Goal: Information Seeking & Learning: Learn about a topic

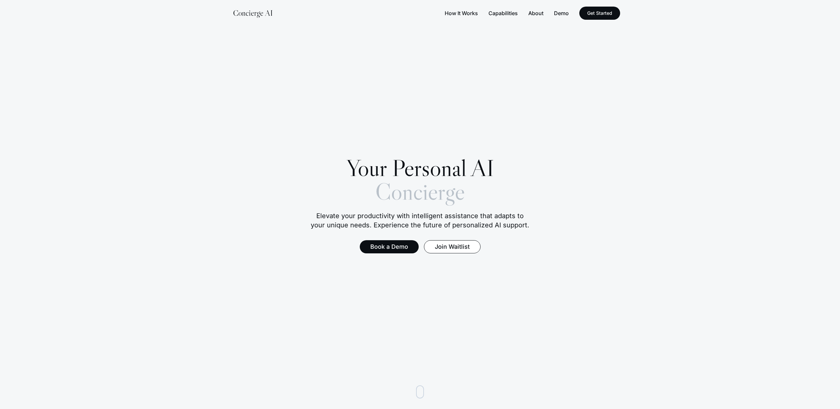
click at [463, 13] on button "How It Works" at bounding box center [461, 13] width 33 height 8
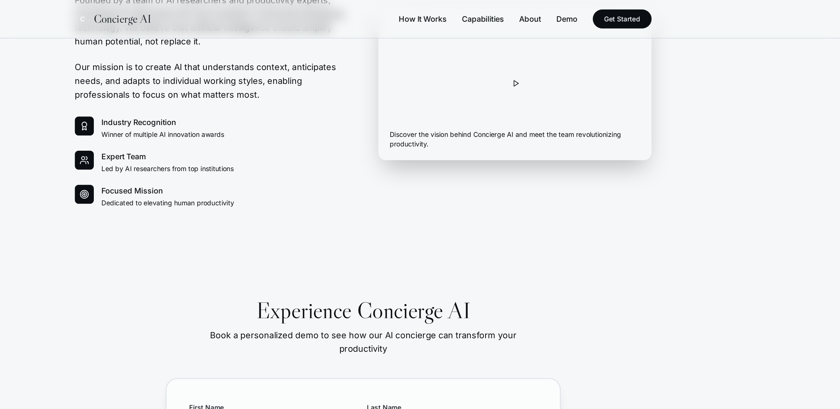
scroll to position [1134, 0]
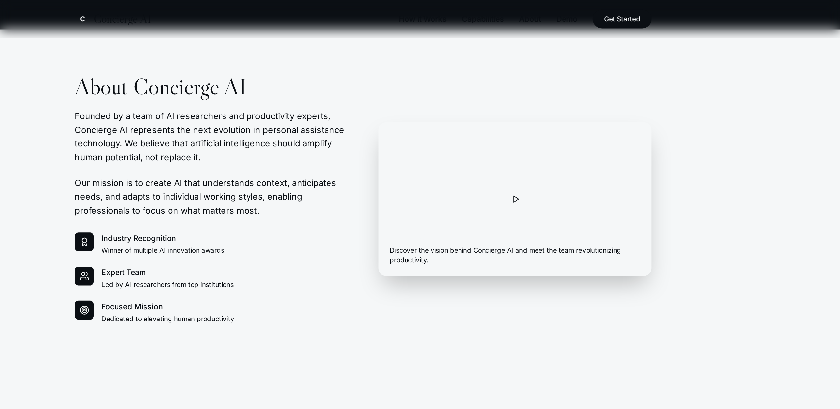
click at [523, 140] on button "Play company video" at bounding box center [525, 138] width 23 height 23
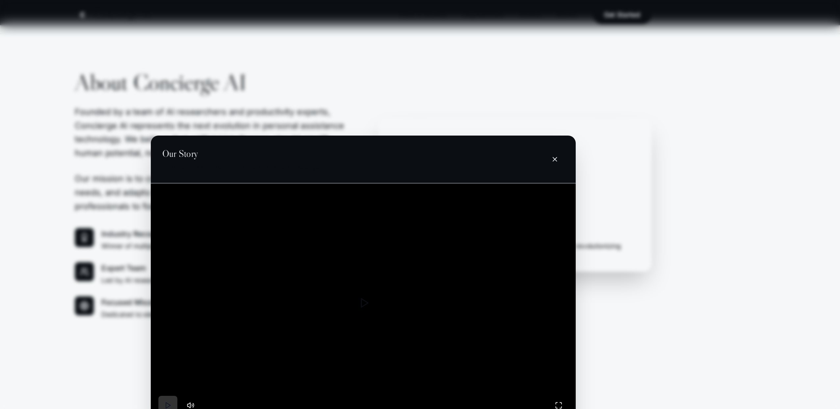
click at [285, 285] on button "Play video" at bounding box center [284, 284] width 13 height 13
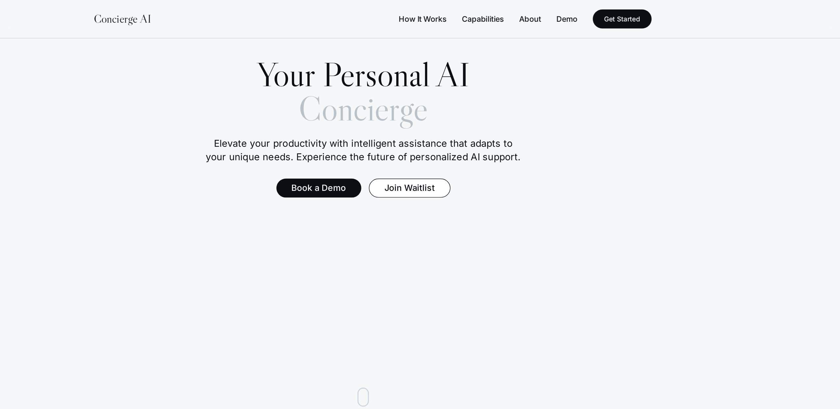
scroll to position [0, 0]
